Goal: Navigation & Orientation: Find specific page/section

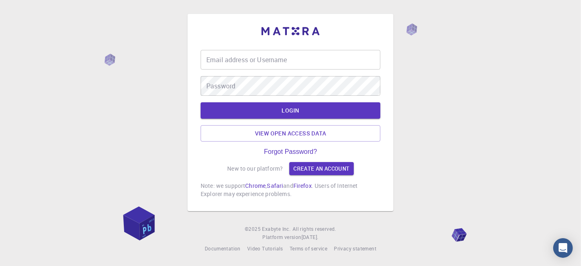
click at [293, 59] on input "Email address or Username" at bounding box center [291, 60] width 180 height 20
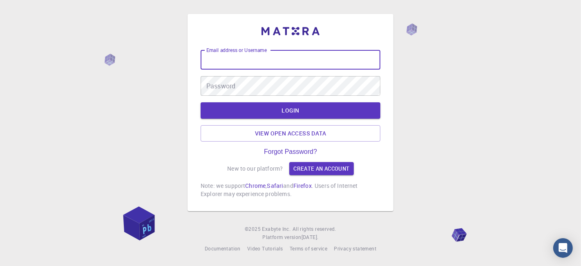
type input "kanrei"
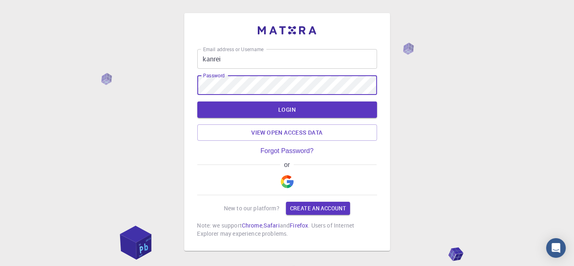
click at [197, 101] on button "LOGIN" at bounding box center [287, 109] width 180 height 16
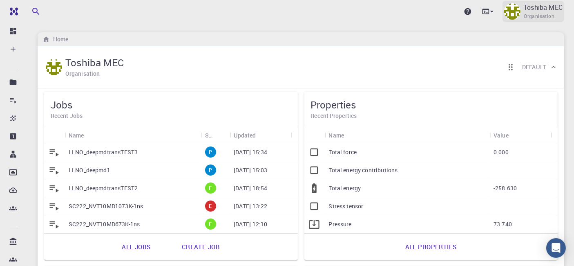
click at [529, 5] on p "Toshiba MEC" at bounding box center [543, 7] width 39 height 10
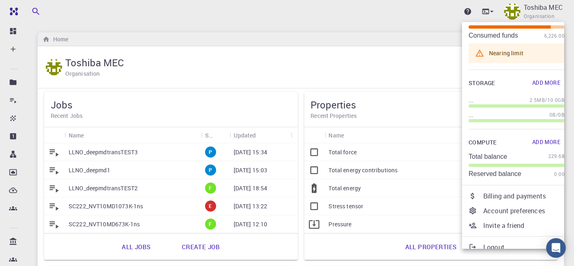
scroll to position [47, 0]
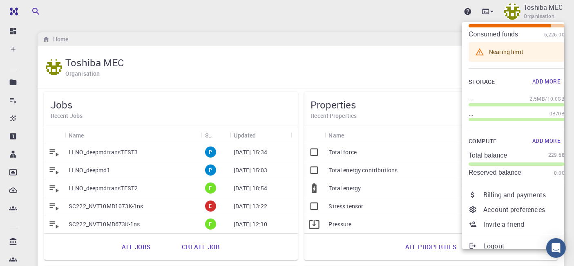
drag, startPoint x: 521, startPoint y: 198, endPoint x: 466, endPoint y: 179, distance: 57.9
click at [520, 198] on p "Billing and payments" at bounding box center [523, 195] width 81 height 10
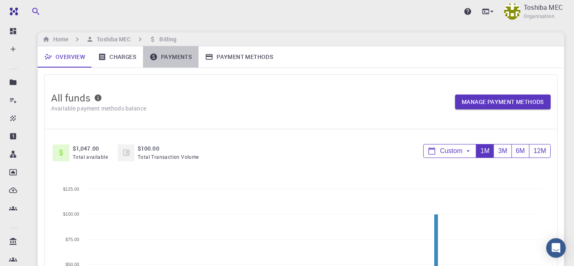
click at [177, 52] on link "Payments" at bounding box center [171, 56] width 56 height 21
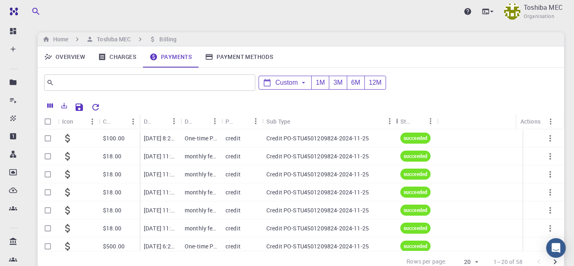
drag, startPoint x: 304, startPoint y: 119, endPoint x: 397, endPoint y: 114, distance: 92.9
click at [397, 114] on div "Sub Type" at bounding box center [397, 121] width 8 height 16
click at [117, 57] on link "Charges" at bounding box center [117, 56] width 51 height 21
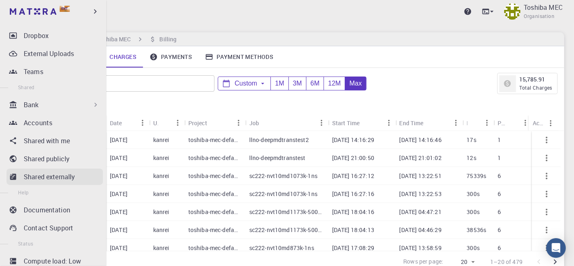
scroll to position [45, 0]
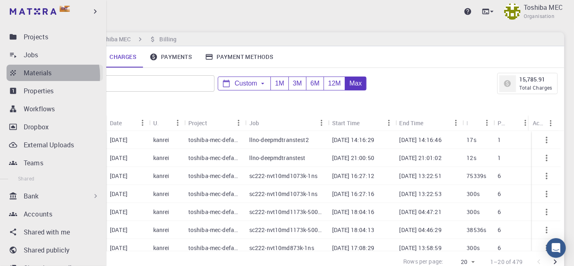
click at [42, 75] on p "Materials" at bounding box center [38, 73] width 28 height 10
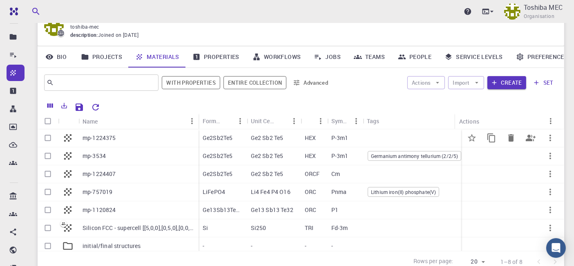
click at [111, 138] on p "mp-1224375" at bounding box center [100, 138] width 34 height 8
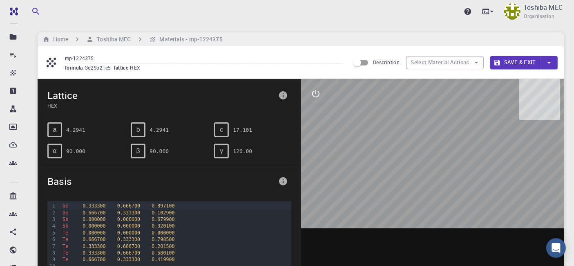
drag, startPoint x: 425, startPoint y: 143, endPoint x: 436, endPoint y: 151, distance: 13.7
click at [436, 151] on div at bounding box center [433, 206] width 264 height 254
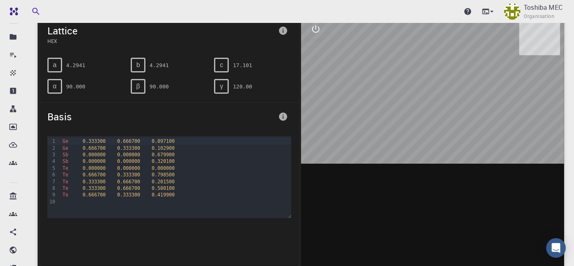
scroll to position [19, 0]
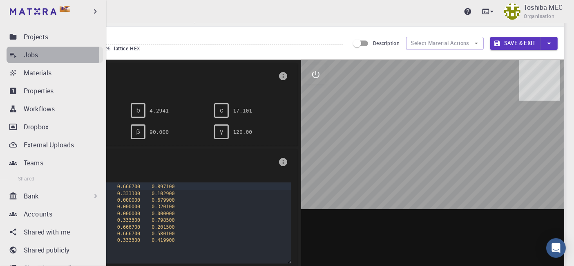
click at [31, 54] on p "Jobs" at bounding box center [31, 55] width 15 height 10
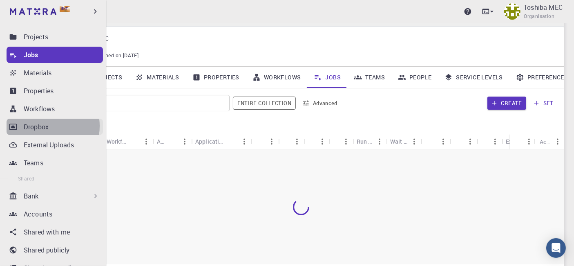
click at [39, 125] on p "Dropbox" at bounding box center [36, 127] width 25 height 10
